Goal: Understand process/instructions: Learn how to perform a task or action

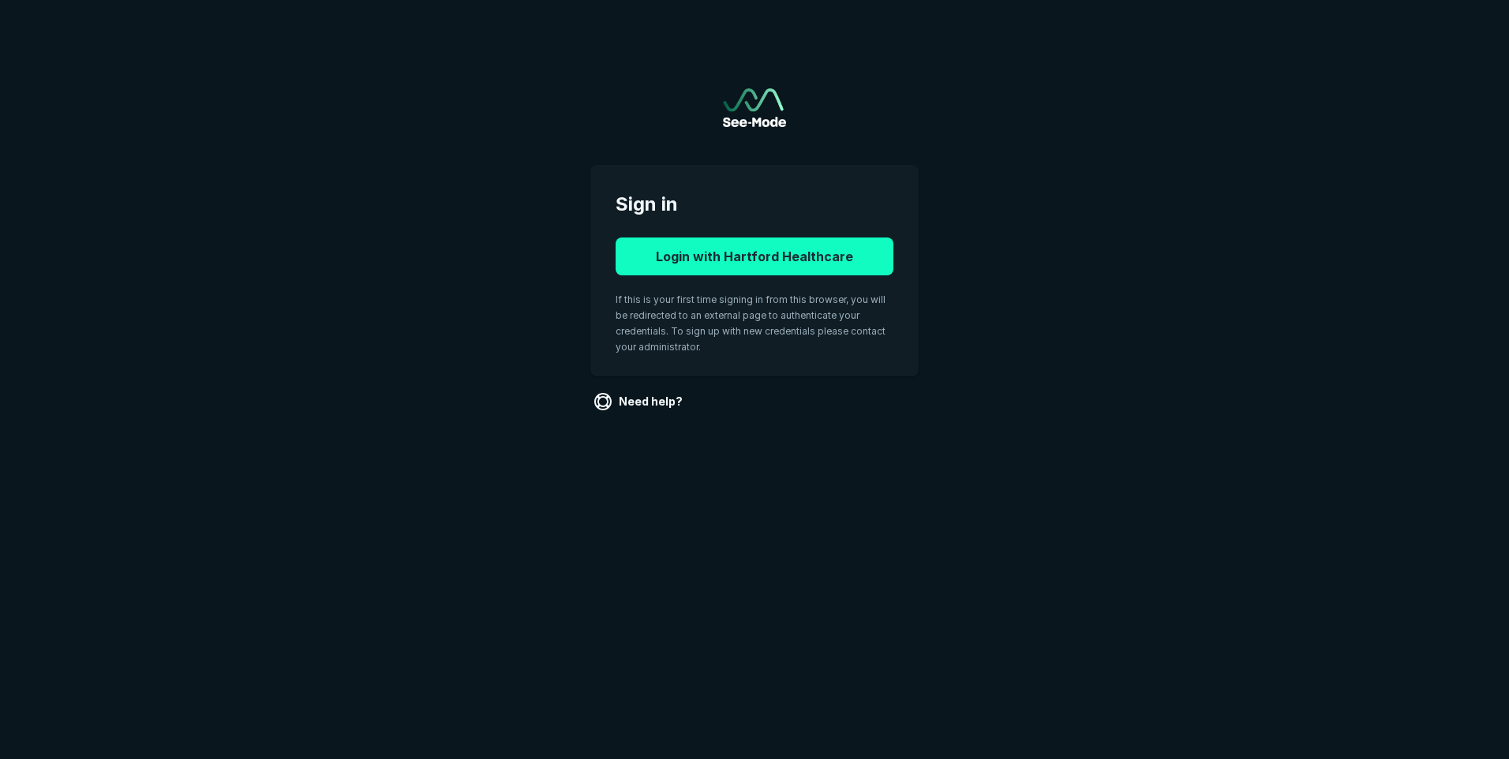
click at [771, 254] on button "Login with Hartford Healthcare" at bounding box center [754, 256] width 278 height 38
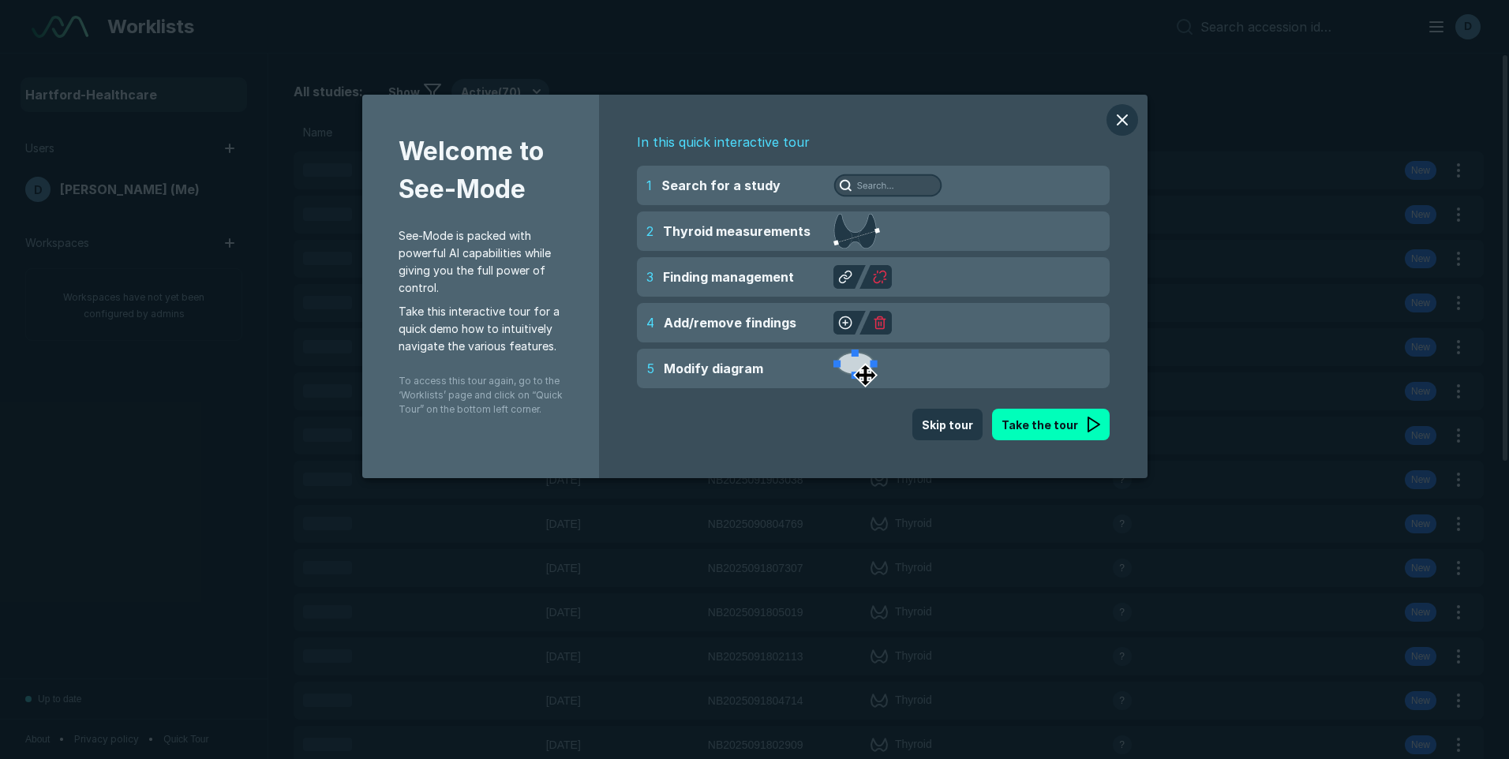
scroll to position [5168, 8816]
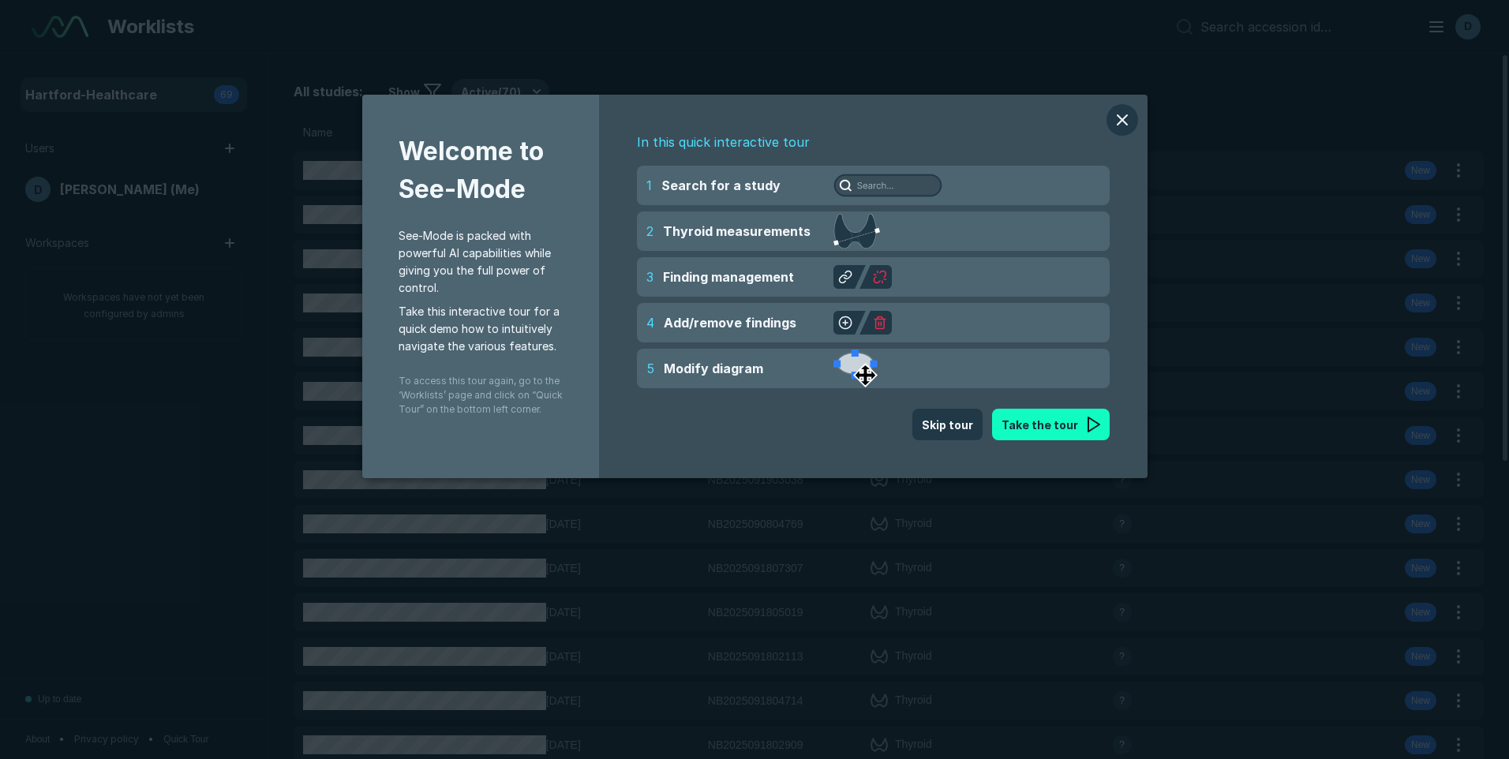
click at [1036, 424] on button "Take the tour" at bounding box center [1051, 425] width 118 height 32
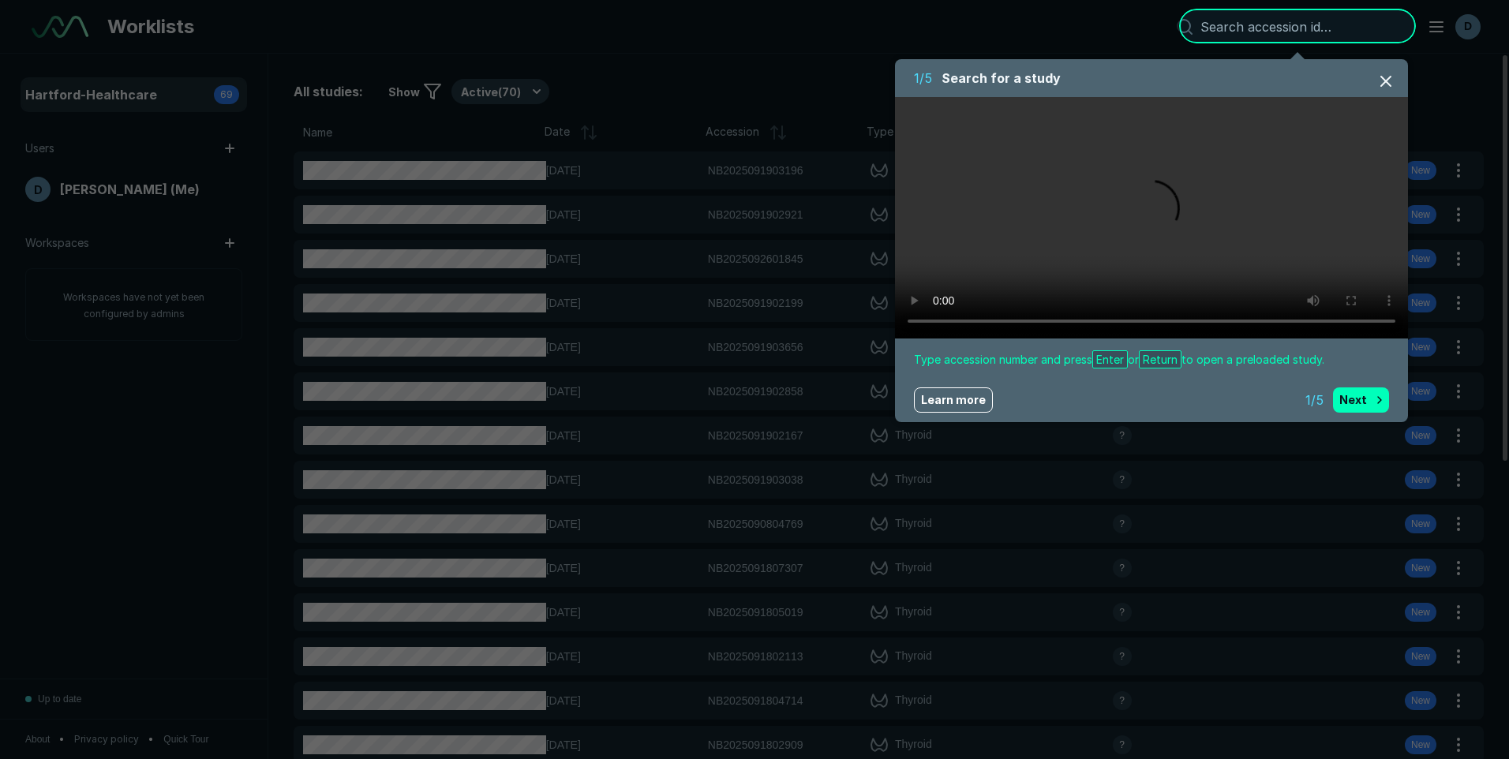
drag, startPoint x: 1220, startPoint y: 74, endPoint x: 1133, endPoint y: 154, distance: 117.8
click at [1133, 154] on div "1 / 5 Search for a study Type accession number and press Enter or Return to ope…" at bounding box center [1151, 240] width 513 height 363
drag, startPoint x: 1133, startPoint y: 154, endPoint x: 1293, endPoint y: 73, distance: 179.6
click at [1293, 73] on div "1 / 5 Search for a study" at bounding box center [1151, 78] width 513 height 38
drag, startPoint x: 1292, startPoint y: 73, endPoint x: 1243, endPoint y: 90, distance: 51.9
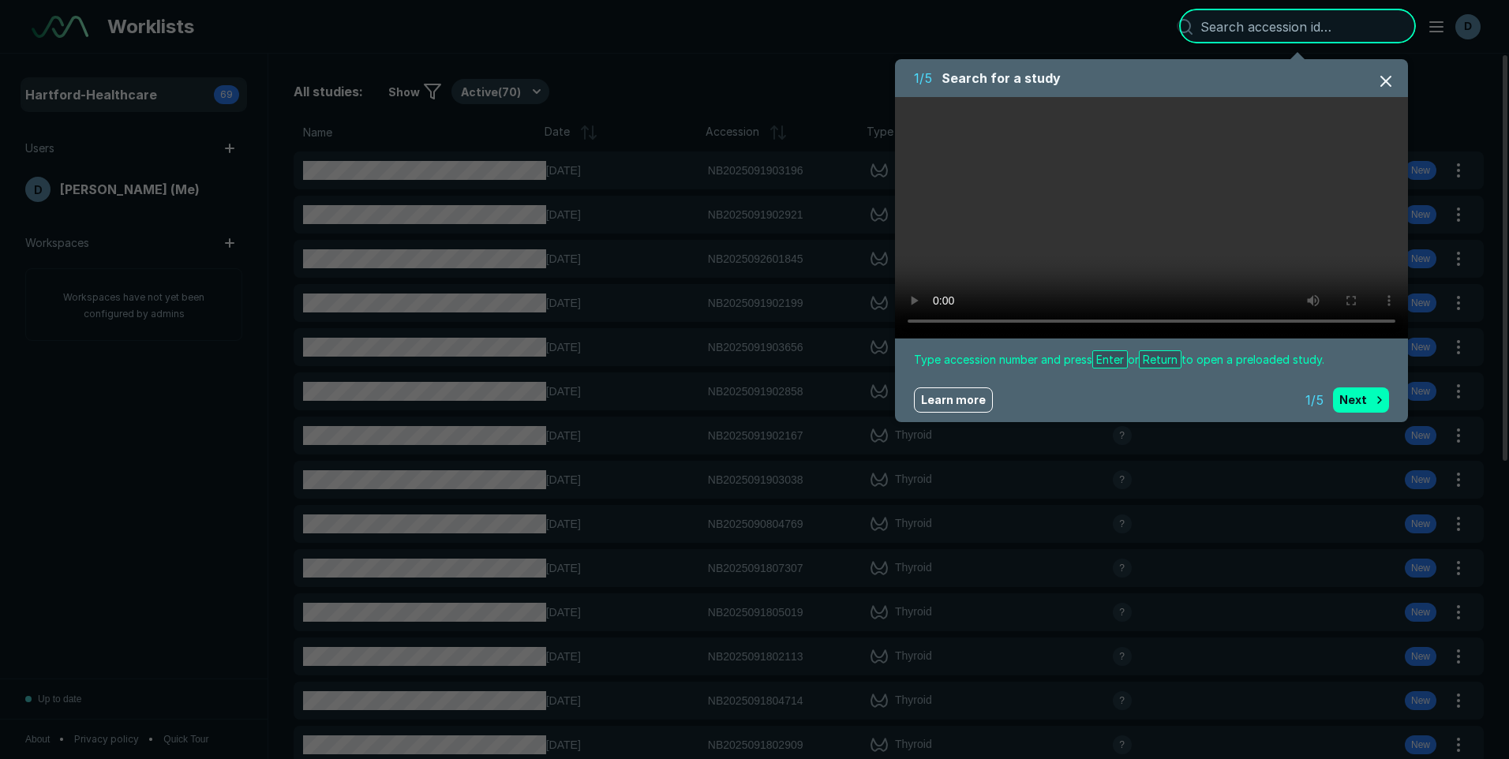
click at [1243, 90] on div "1 / 5 Search for a study" at bounding box center [1151, 78] width 513 height 38
click at [1263, 24] on div at bounding box center [1297, 26] width 237 height 35
click at [1257, 24] on div at bounding box center [1297, 26] width 237 height 35
click at [1374, 399] on button "Next" at bounding box center [1361, 399] width 56 height 25
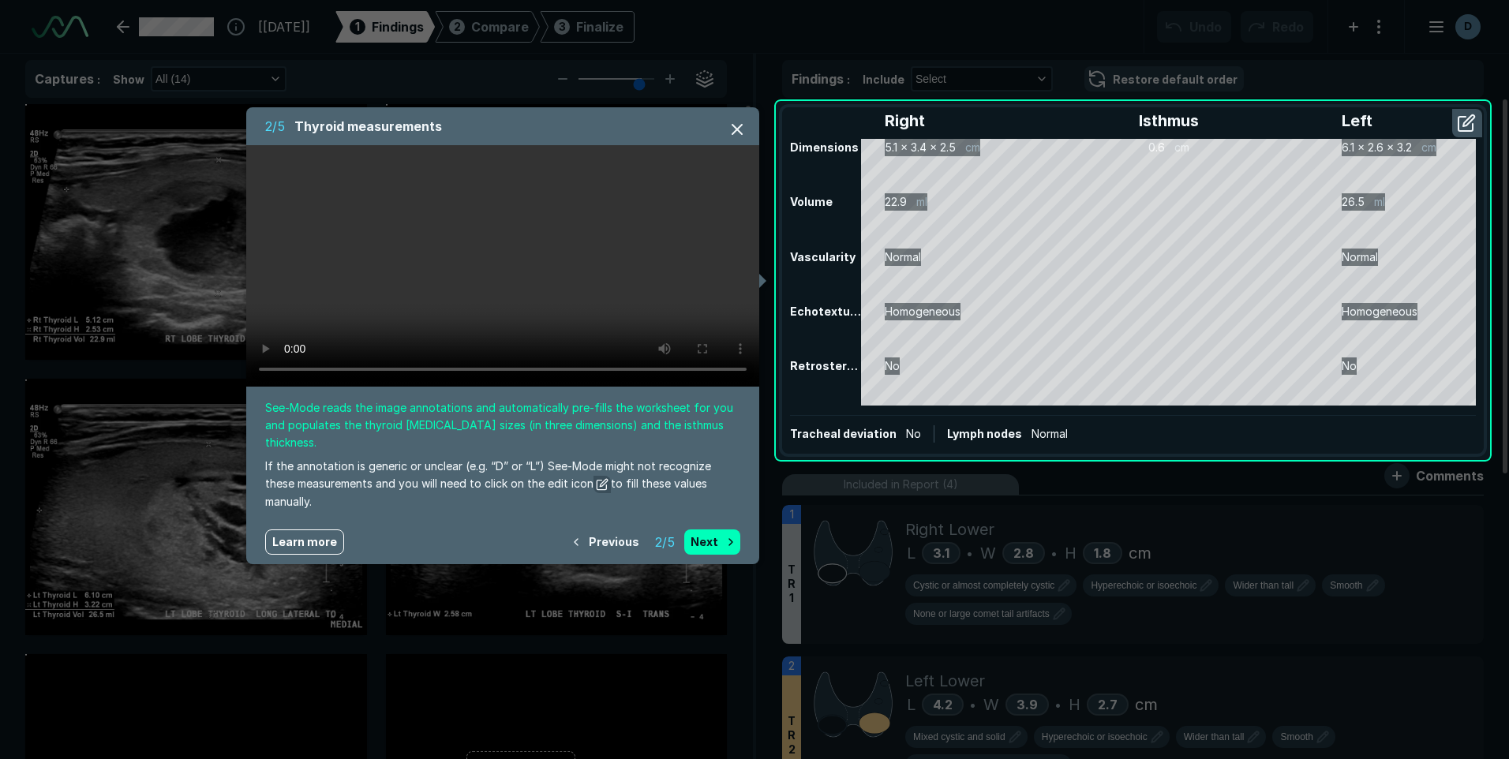
scroll to position [5168, 8816]
click at [709, 529] on button "Next" at bounding box center [712, 541] width 56 height 25
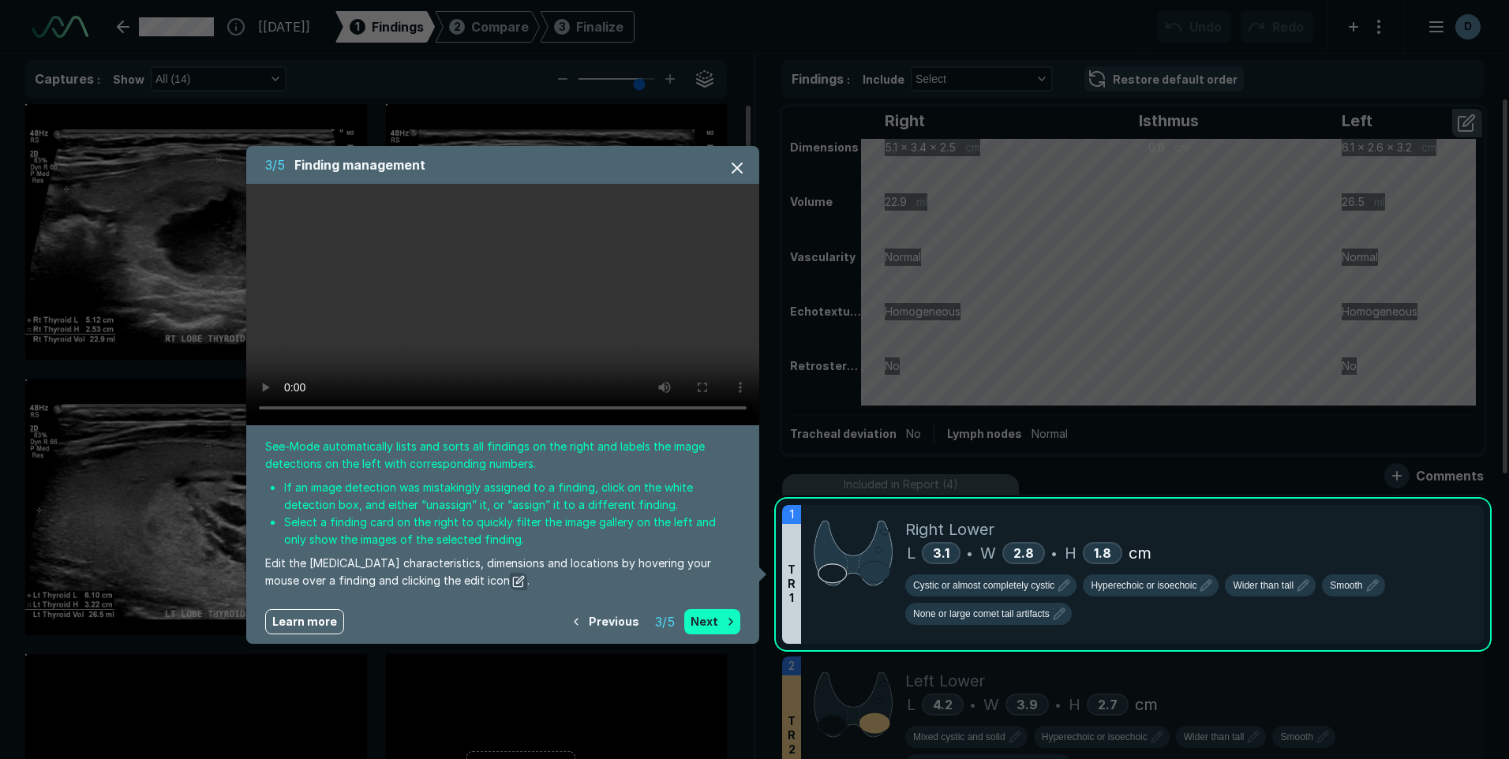
click at [722, 621] on button "Next" at bounding box center [712, 621] width 56 height 25
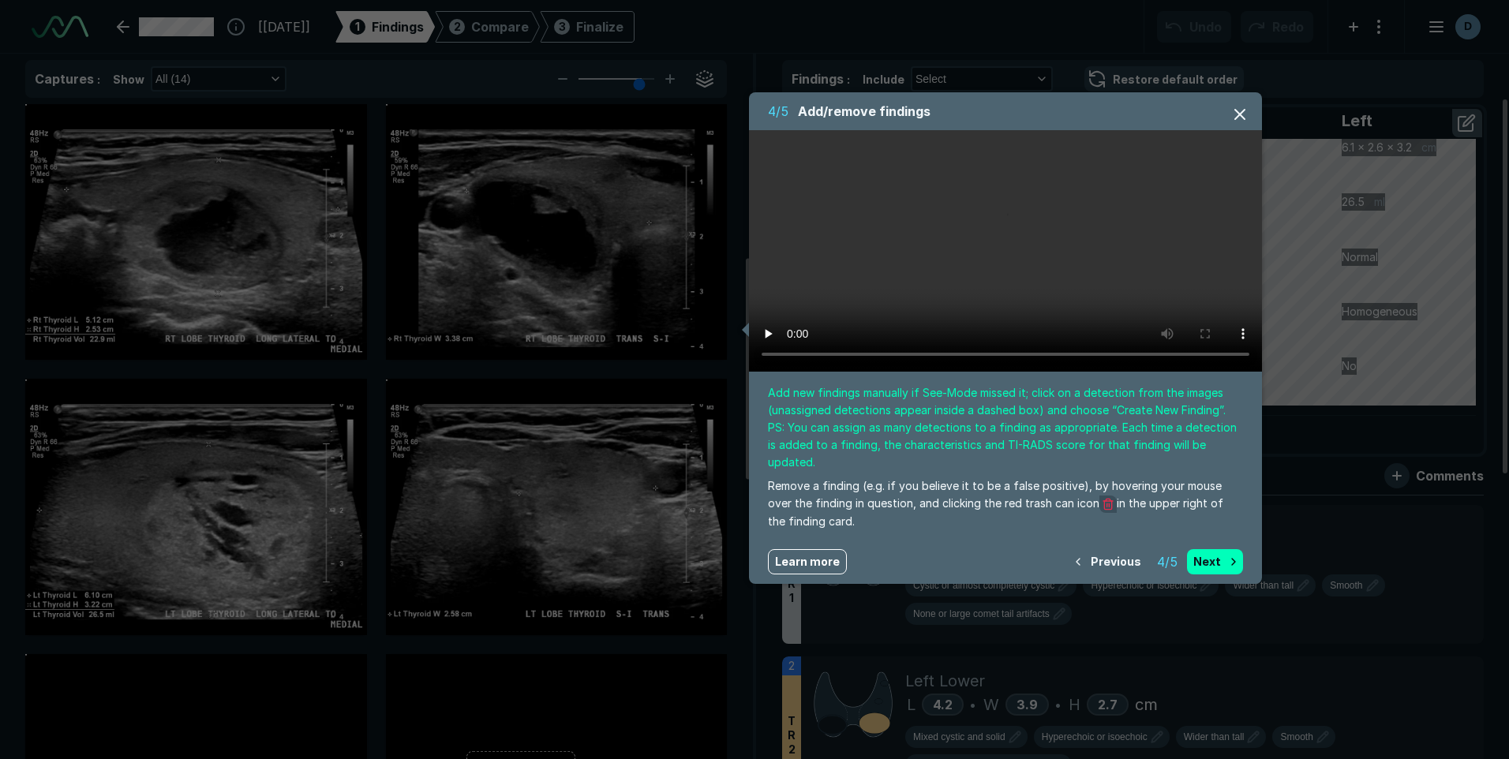
scroll to position [527, 0]
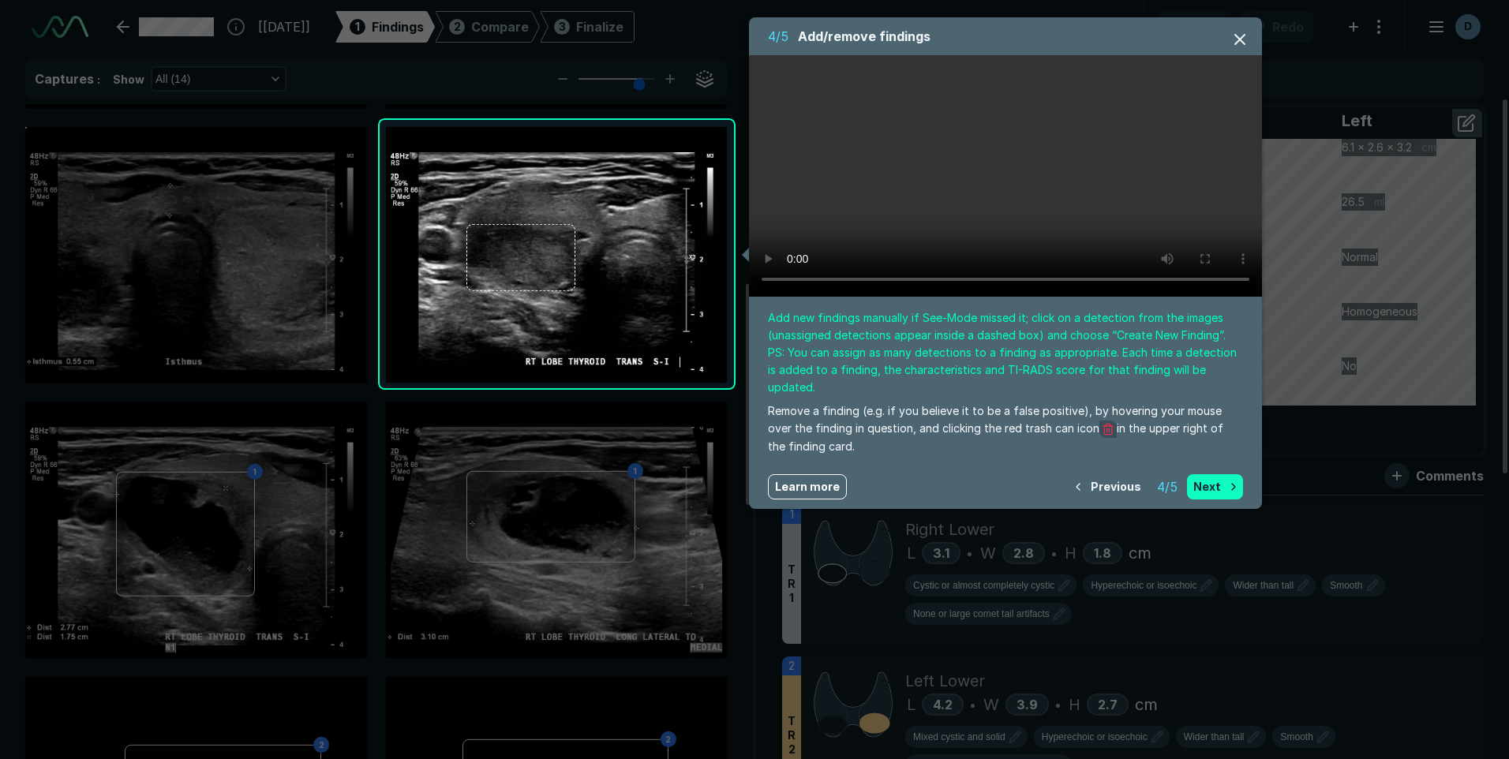
click at [1224, 474] on button "Next" at bounding box center [1215, 486] width 56 height 25
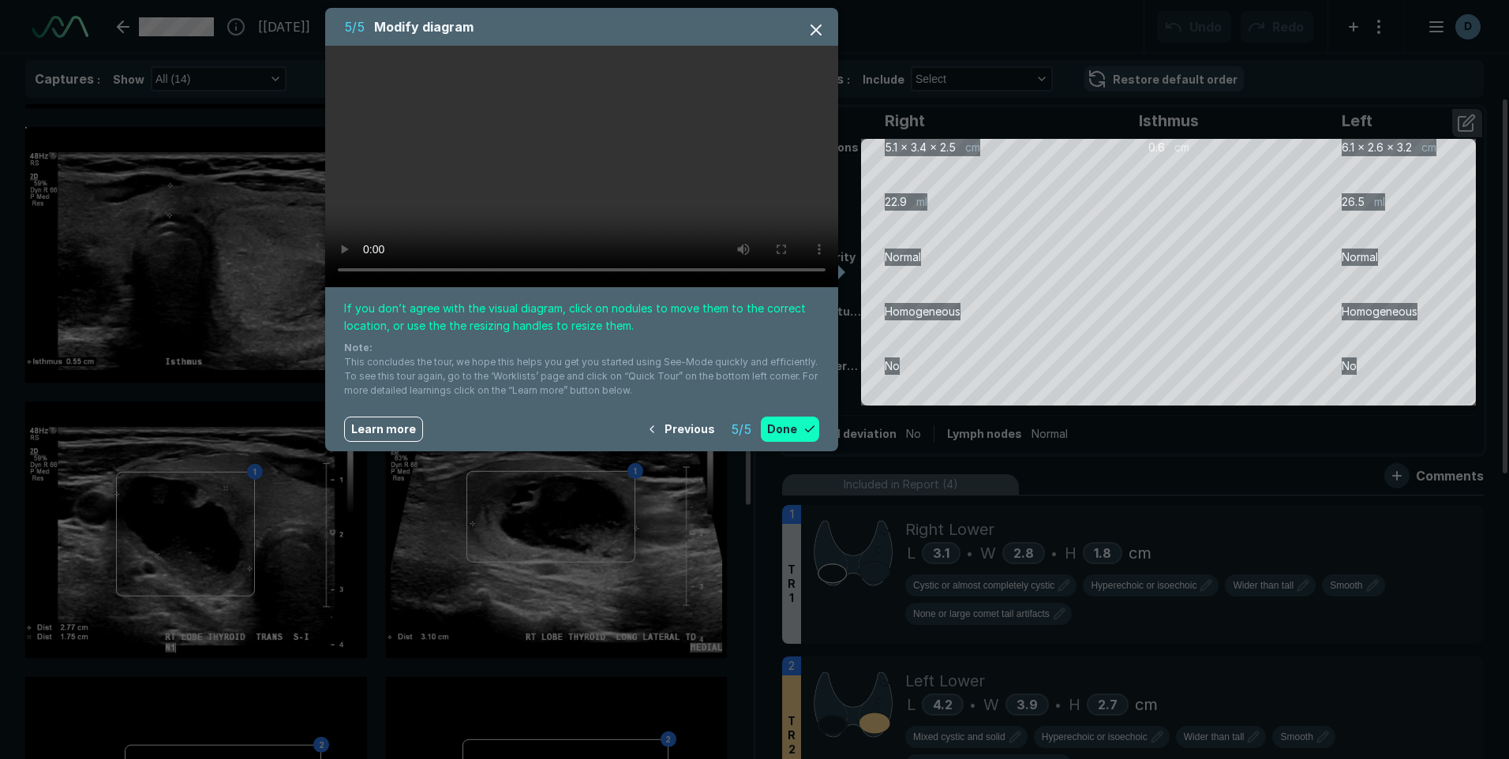
click at [802, 436] on button "Done" at bounding box center [790, 429] width 58 height 25
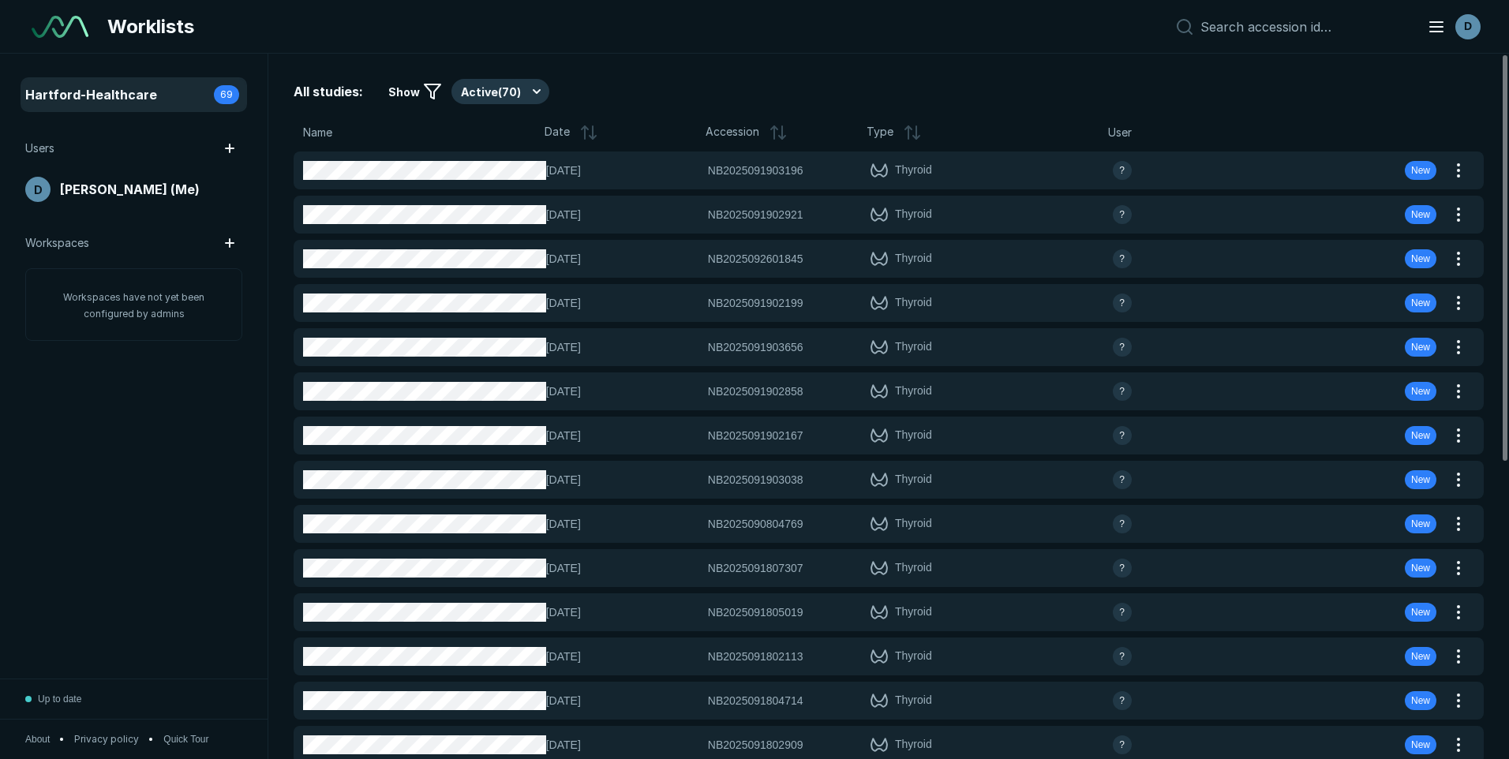
scroll to position [5168, 8816]
click at [231, 151] on button "button" at bounding box center [229, 148] width 25 height 25
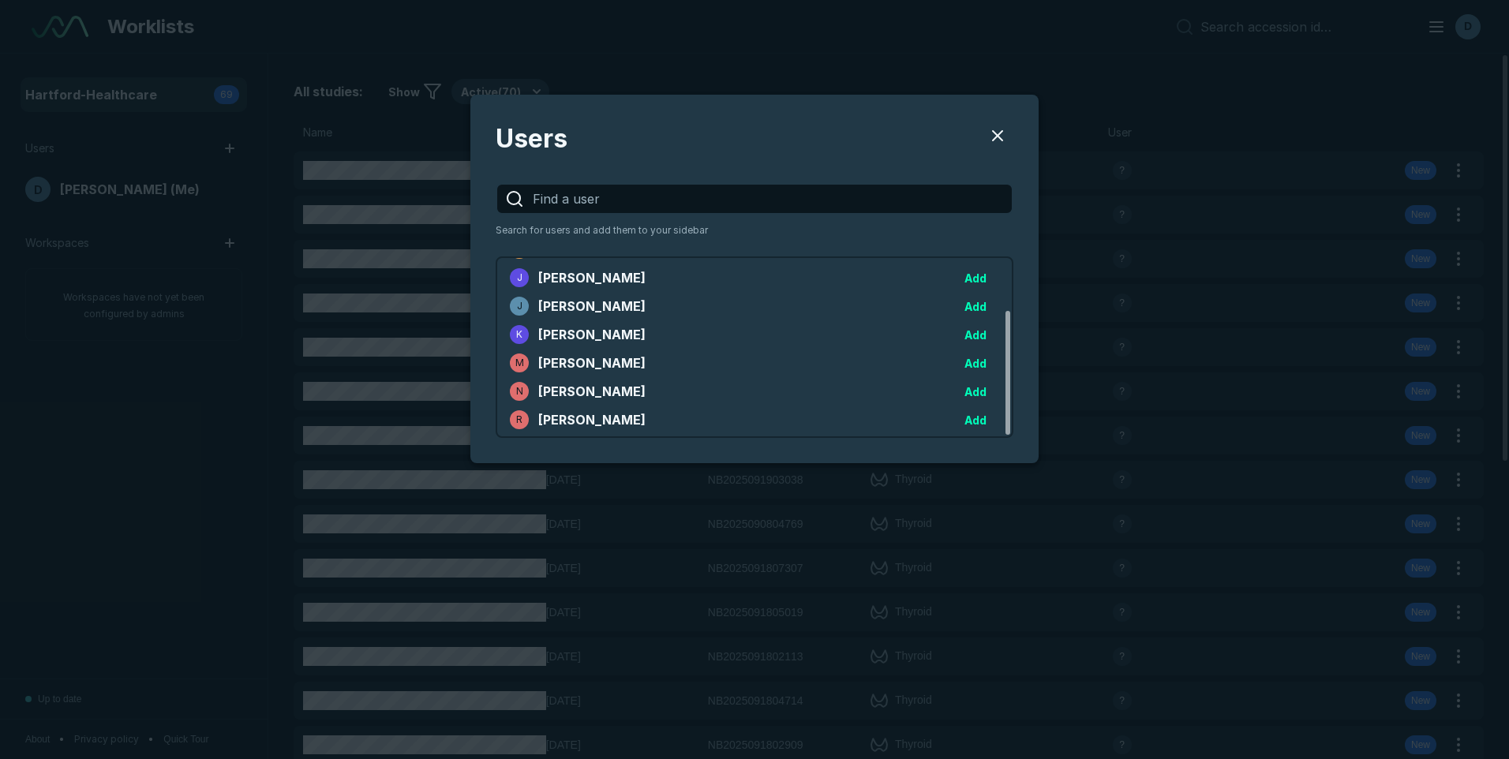
scroll to position [74, 0]
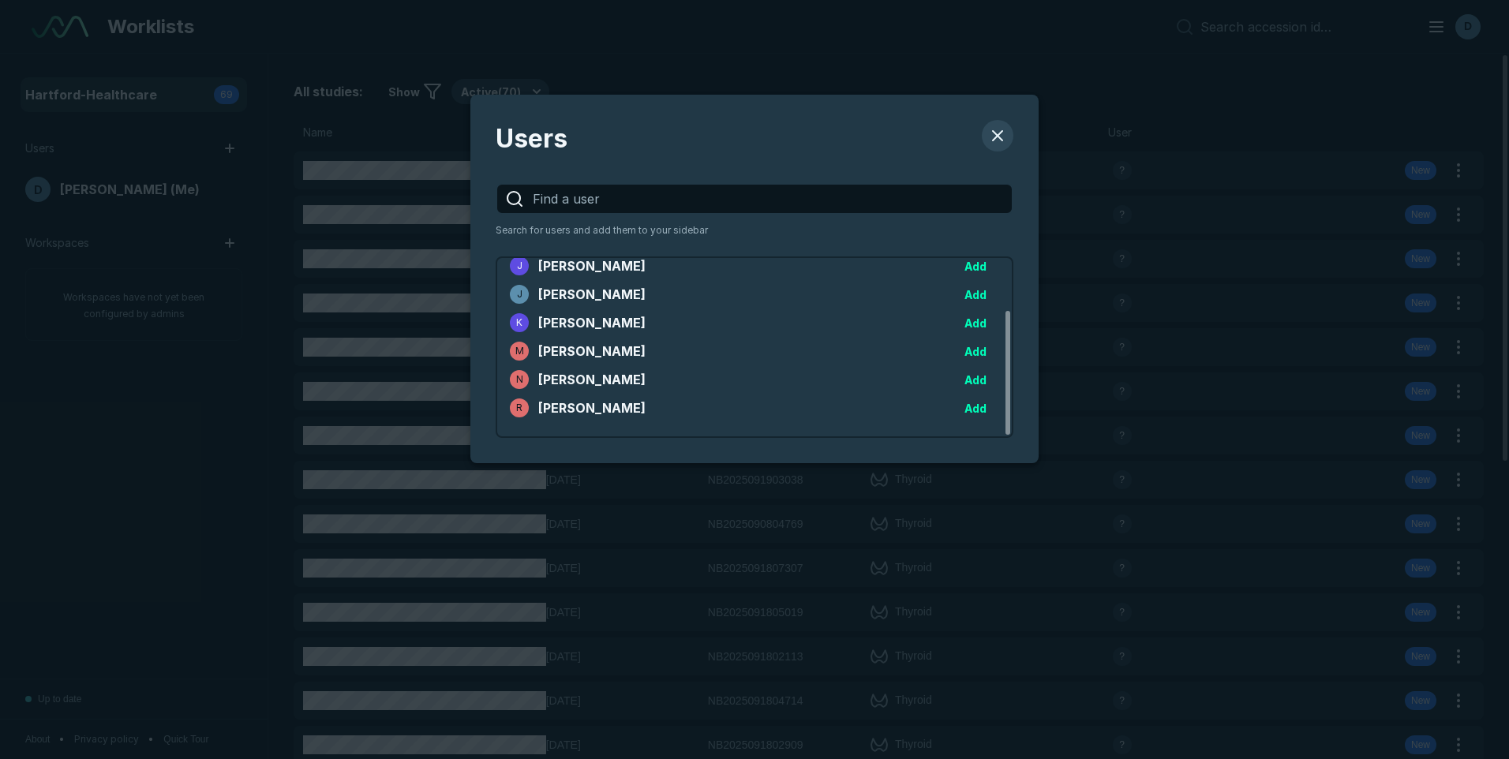
click at [1006, 134] on button "Users" at bounding box center [998, 136] width 32 height 32
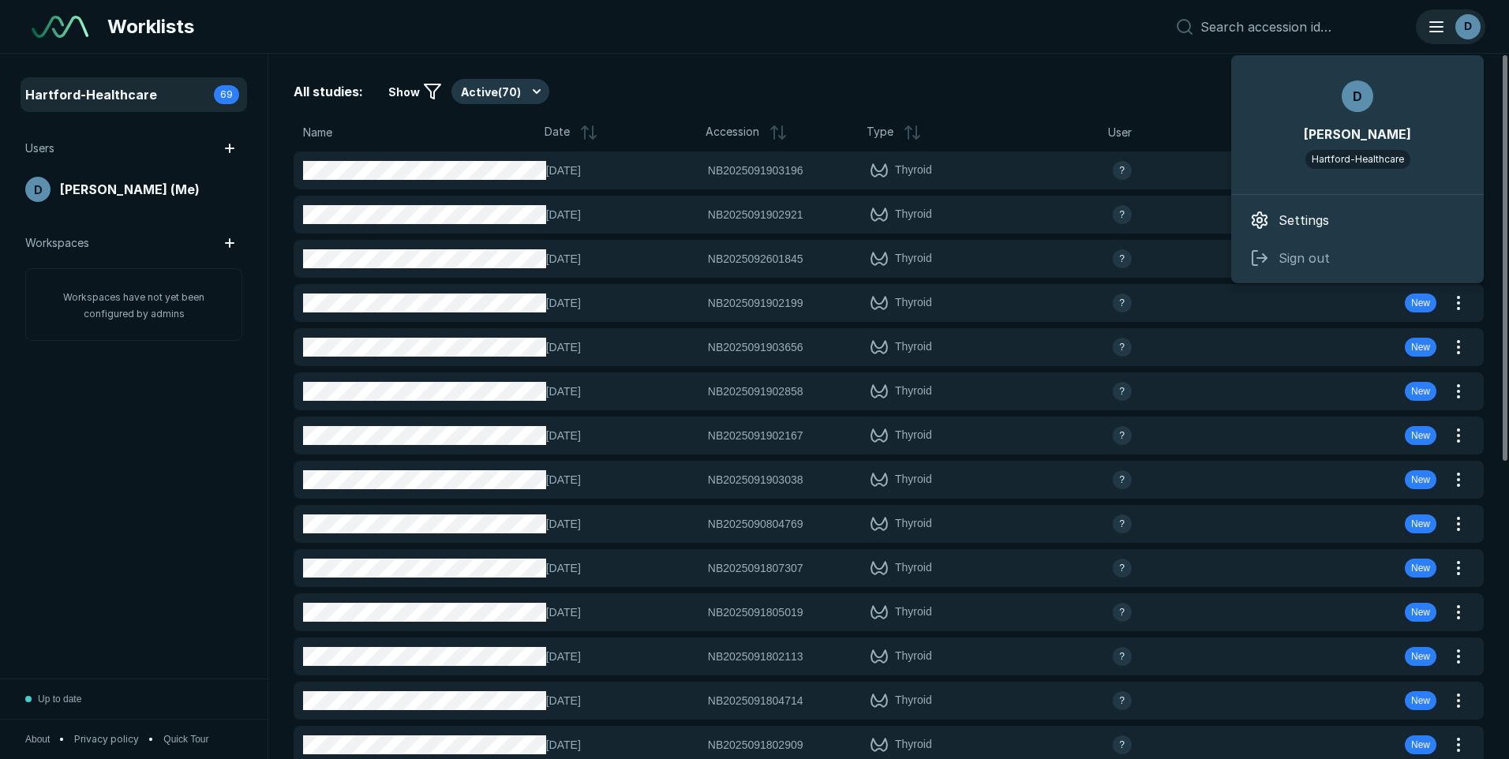
click at [1468, 35] on div "D" at bounding box center [1467, 26] width 25 height 25
click at [1306, 255] on span "Sign out" at bounding box center [1303, 258] width 51 height 19
